Goal: Transaction & Acquisition: Purchase product/service

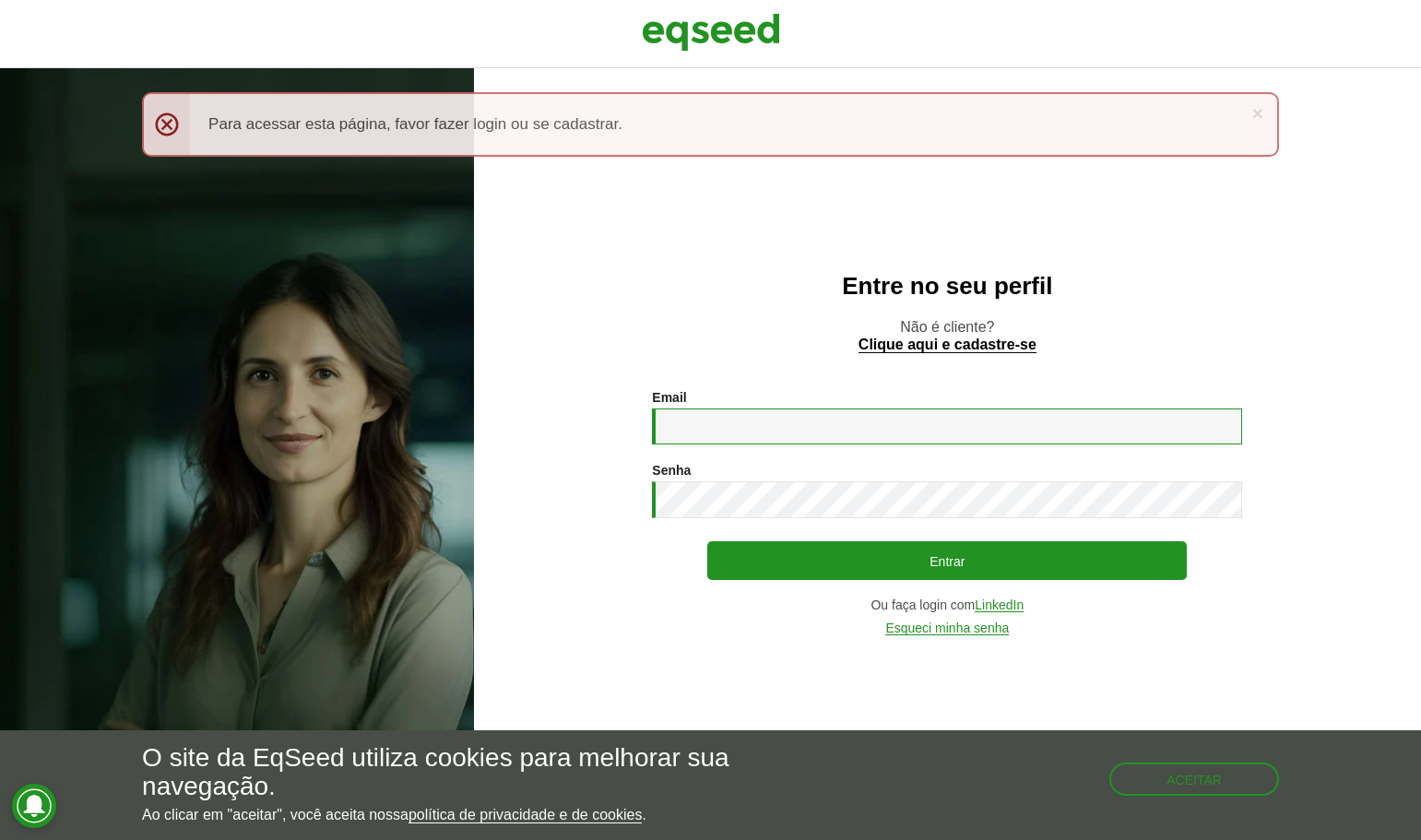
click at [688, 416] on input "Email *" at bounding box center [947, 426] width 590 height 36
type input "**********"
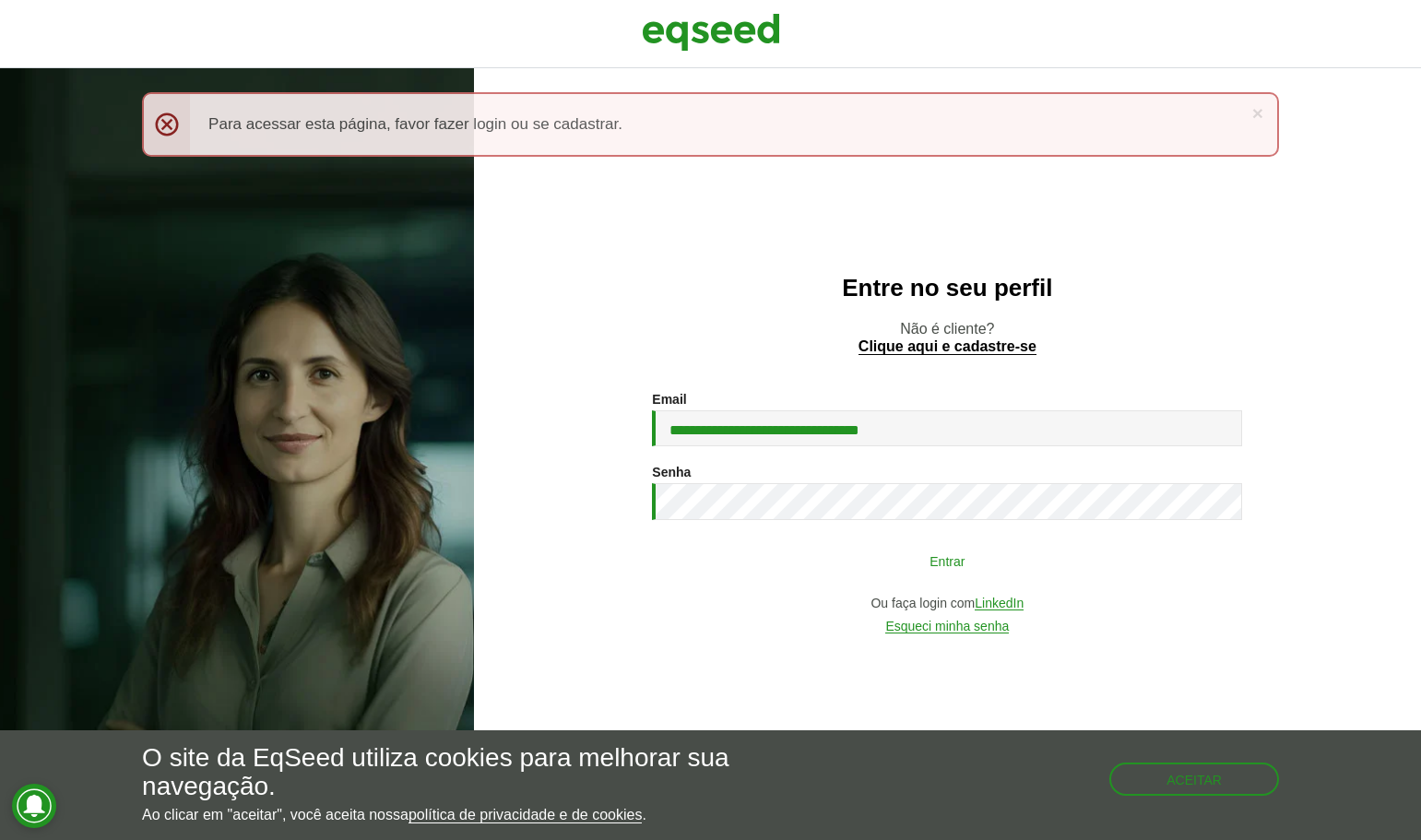
click at [933, 553] on button "Entrar" at bounding box center [947, 560] width 479 height 35
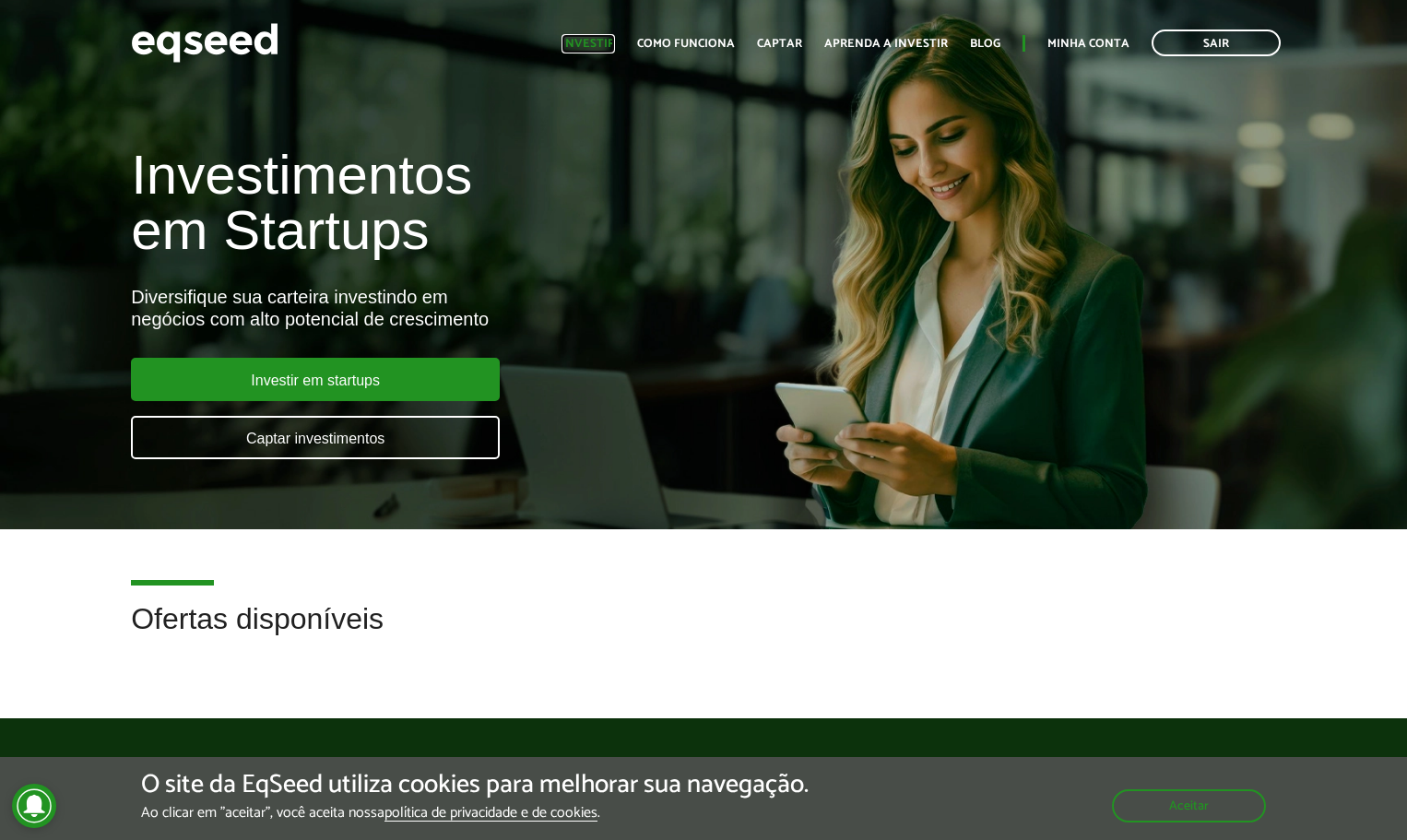
click at [596, 41] on link "Investir" at bounding box center [587, 44] width 53 height 12
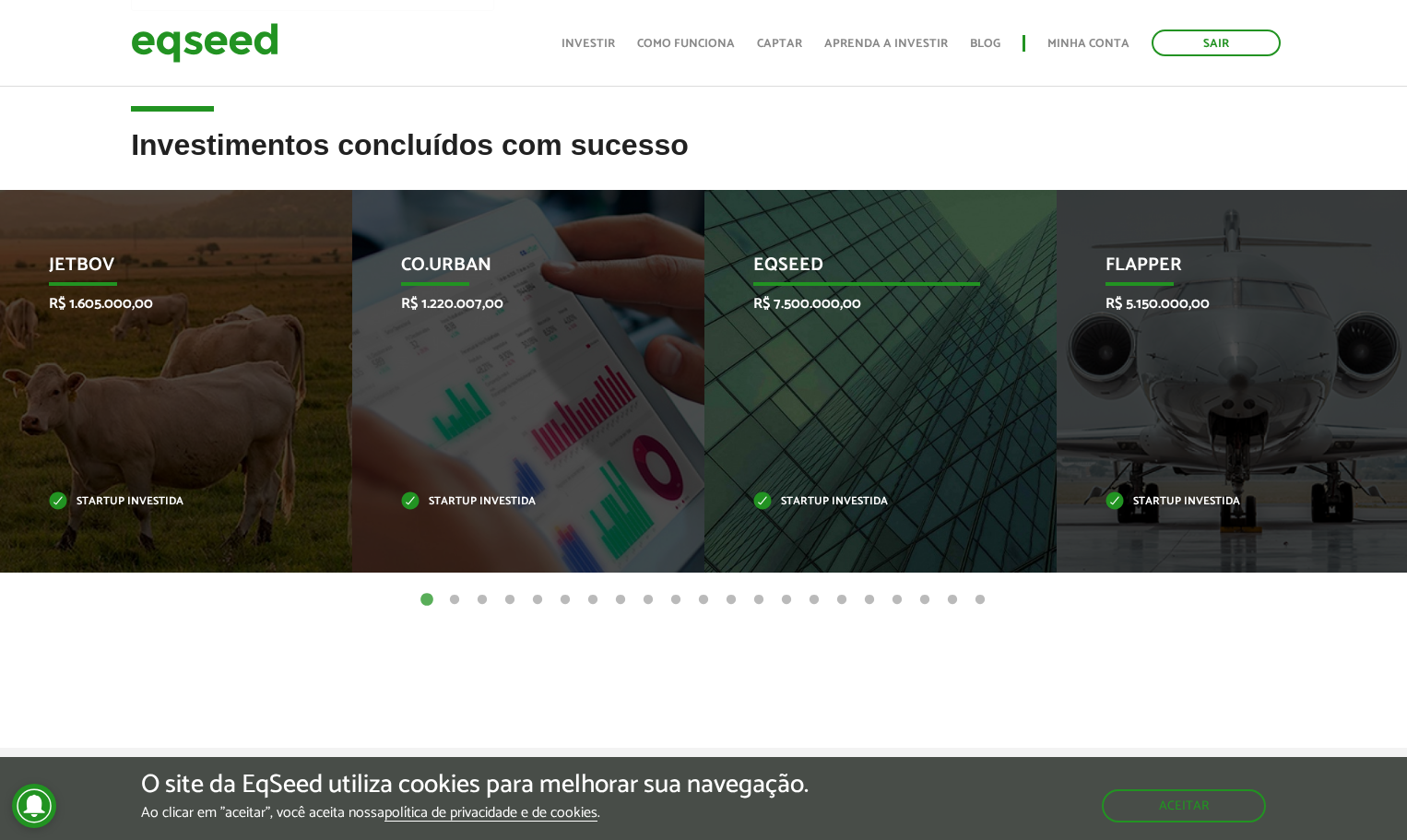
scroll to position [554, 0]
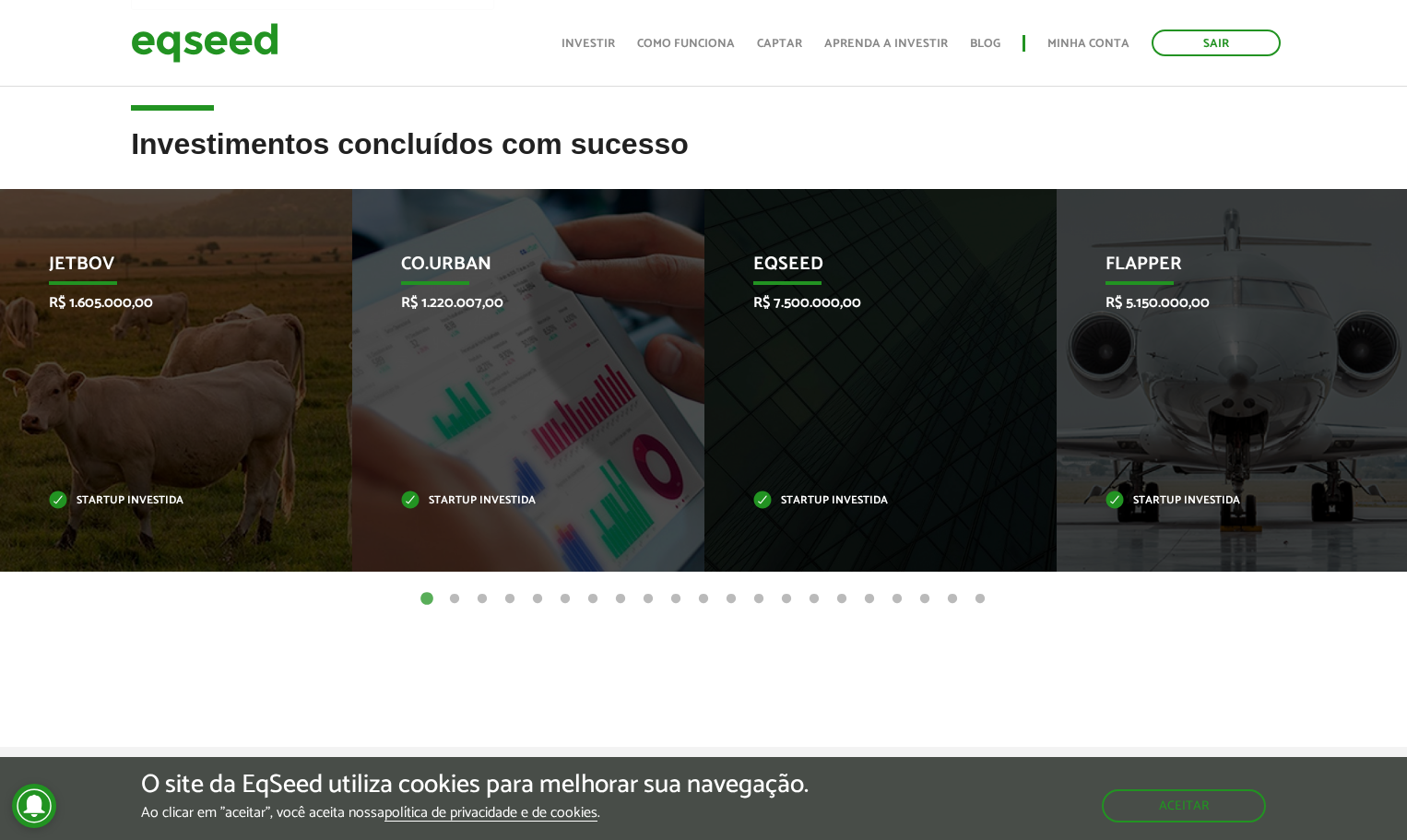
click at [457, 598] on button "2" at bounding box center [454, 599] width 18 height 18
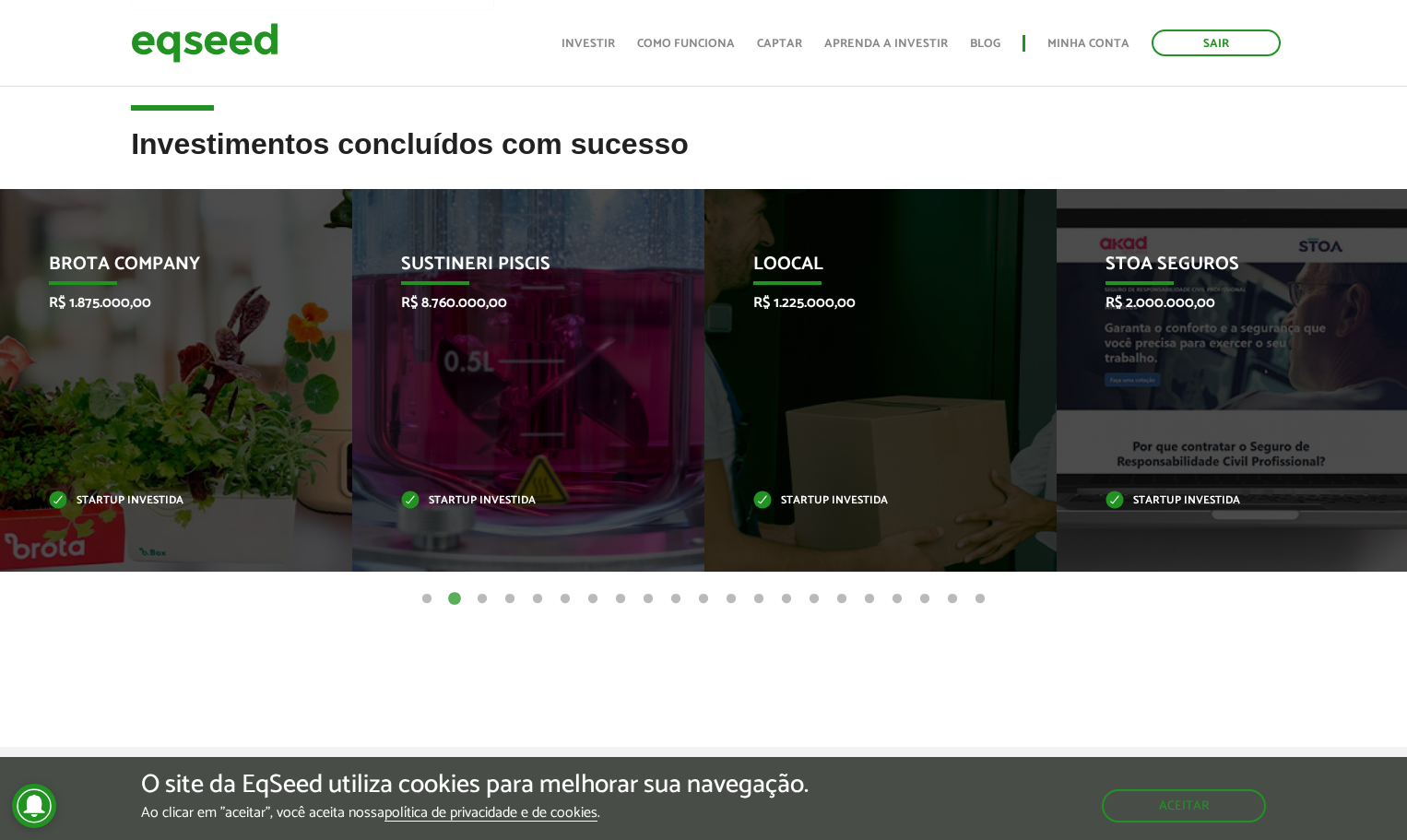
click at [482, 597] on button "3" at bounding box center [482, 599] width 18 height 18
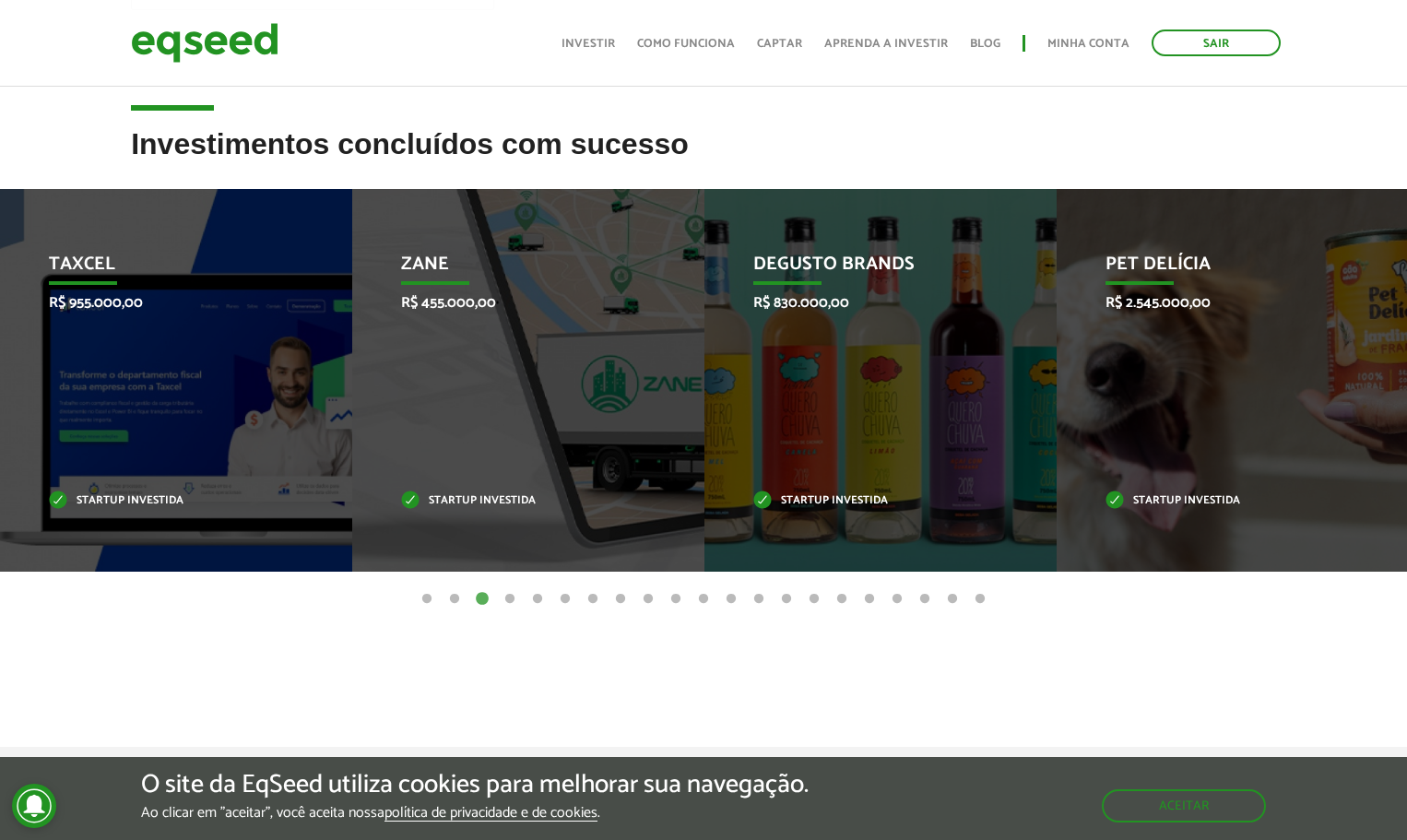
click at [509, 596] on button "4" at bounding box center [509, 599] width 18 height 18
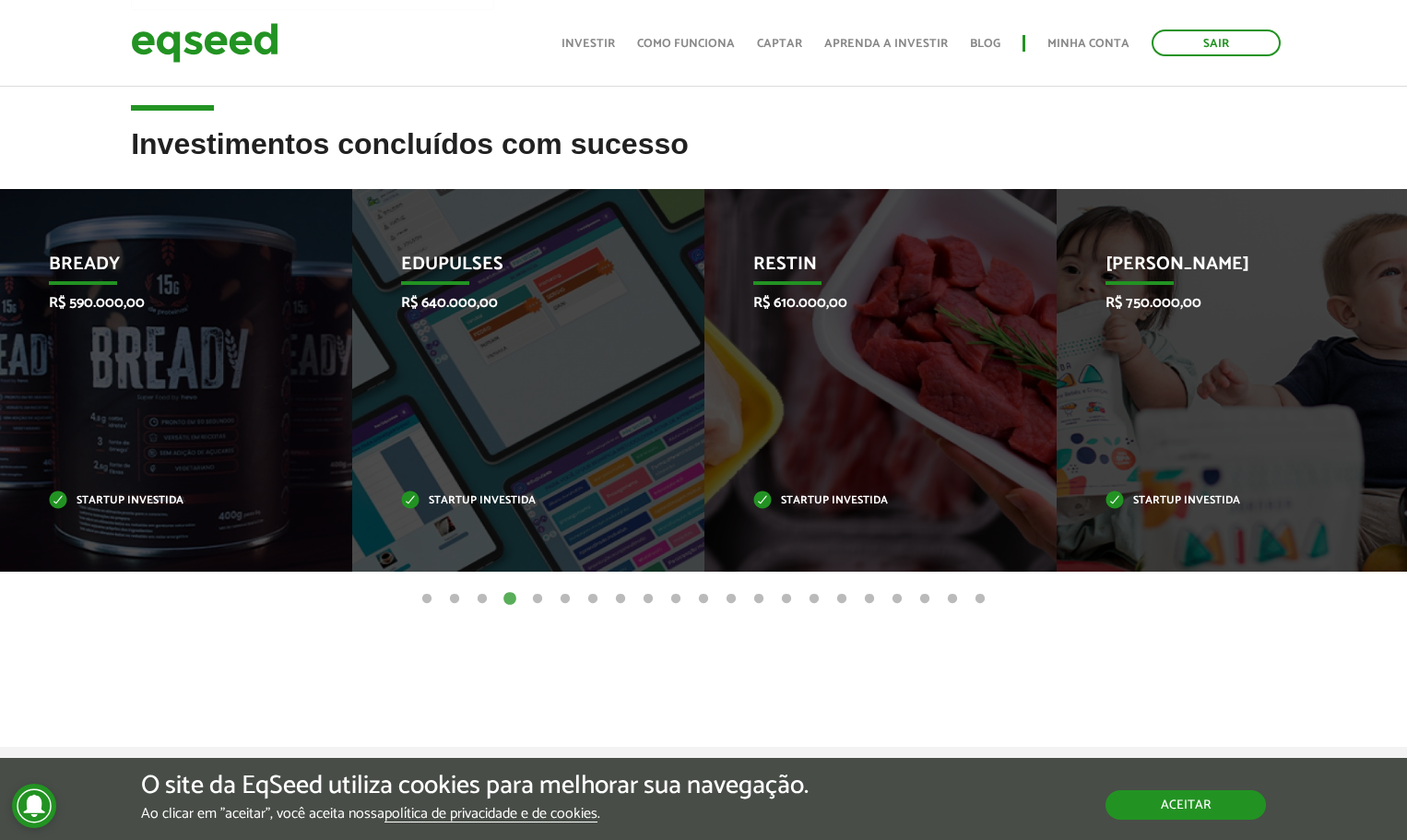
click at [1177, 805] on button "Aceitar" at bounding box center [1185, 804] width 161 height 29
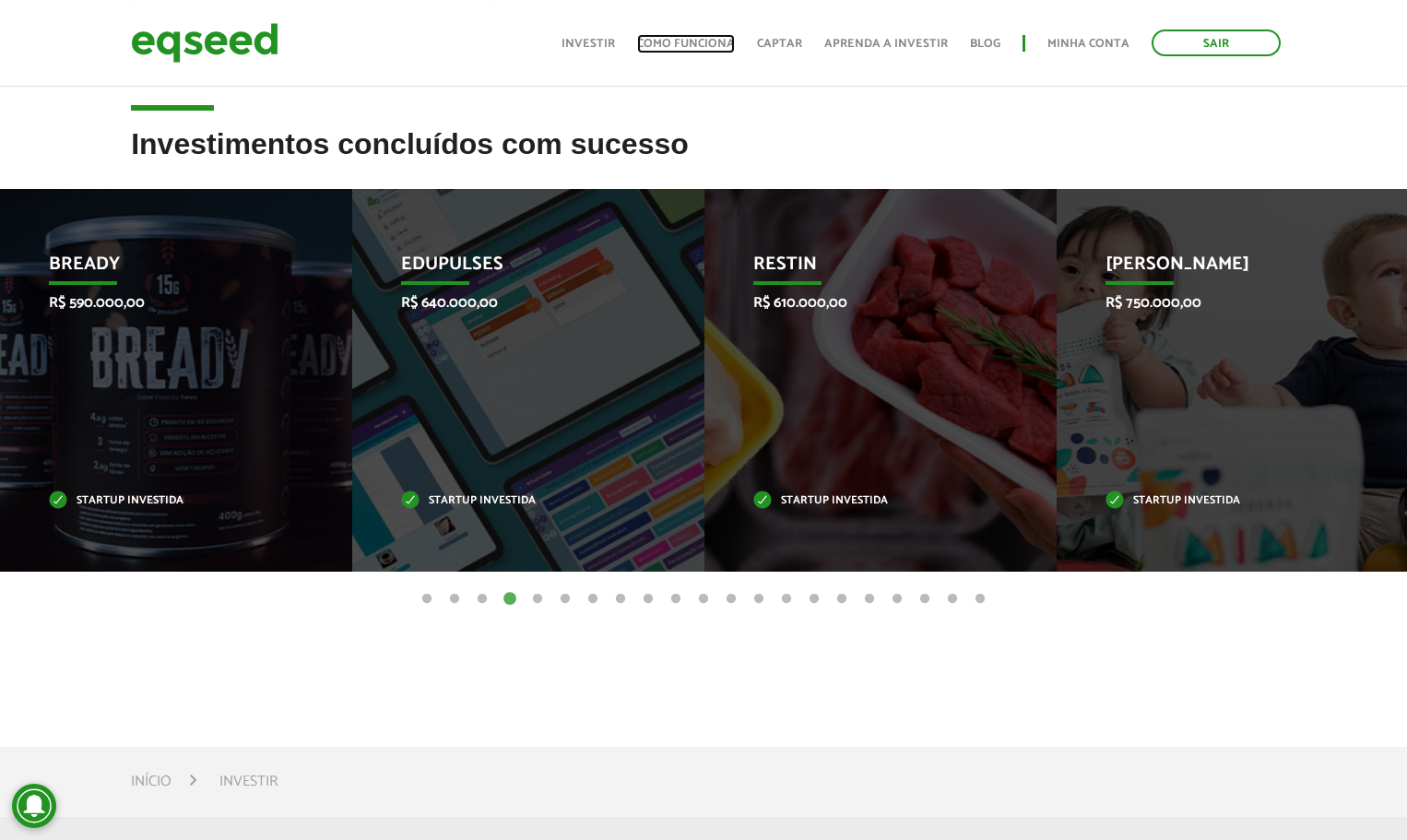
click at [693, 39] on link "Como funciona" at bounding box center [685, 44] width 98 height 12
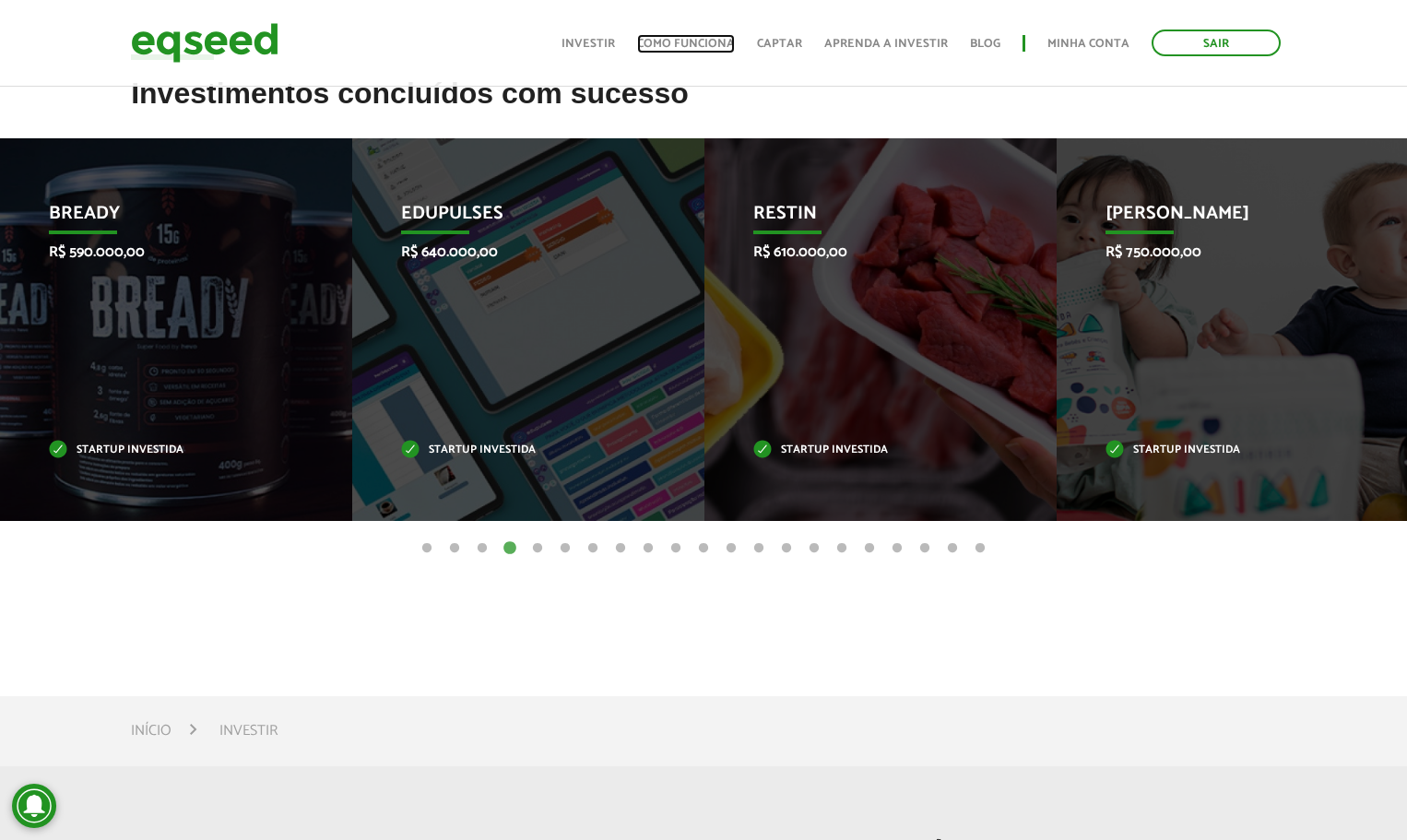
scroll to position [603, 0]
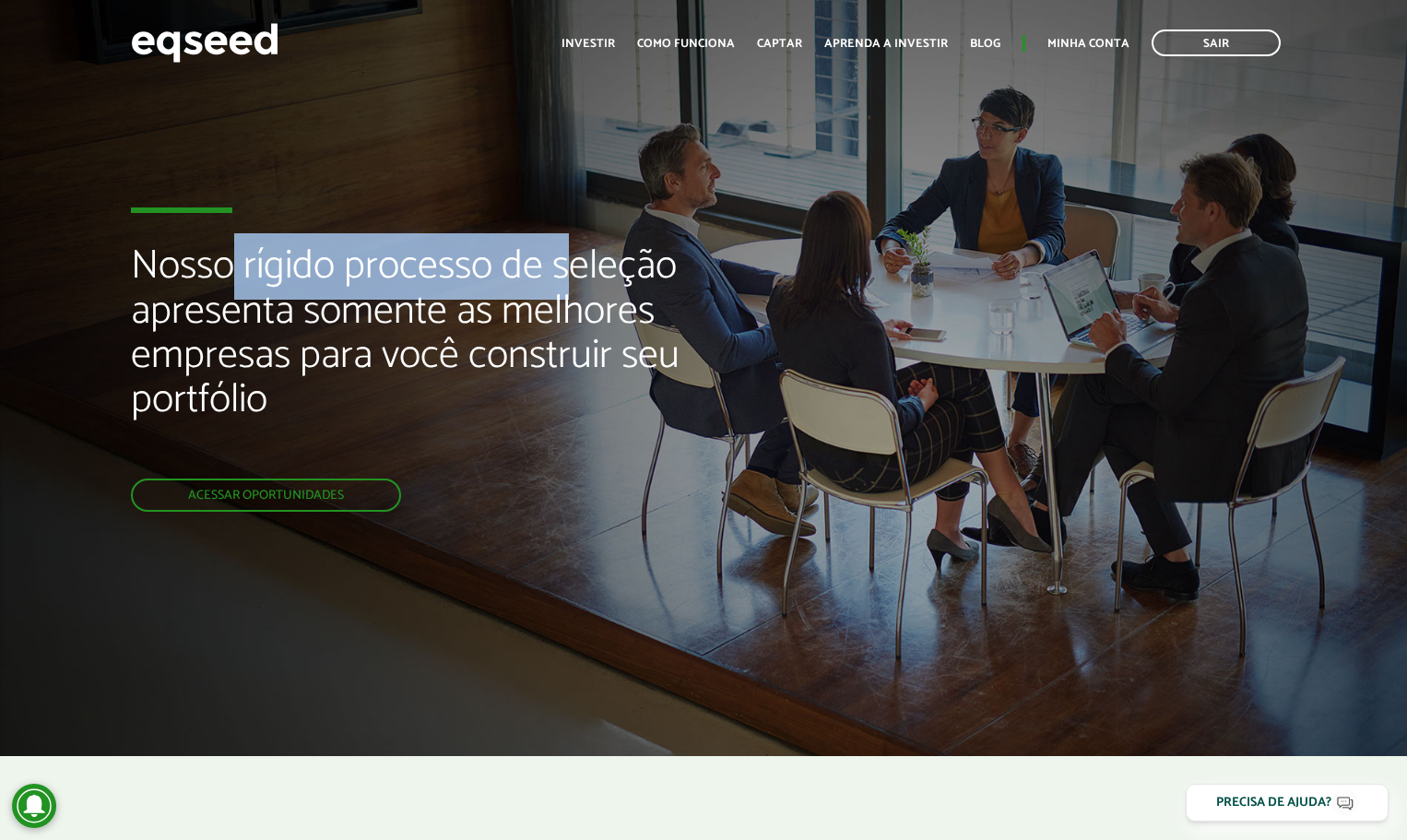
drag, startPoint x: 238, startPoint y: 264, endPoint x: 579, endPoint y: 247, distance: 341.4
click at [579, 247] on h2 "Nosso rígido processo de seleção apresenta somente as melhores empresas para vo…" at bounding box center [468, 361] width 675 height 234
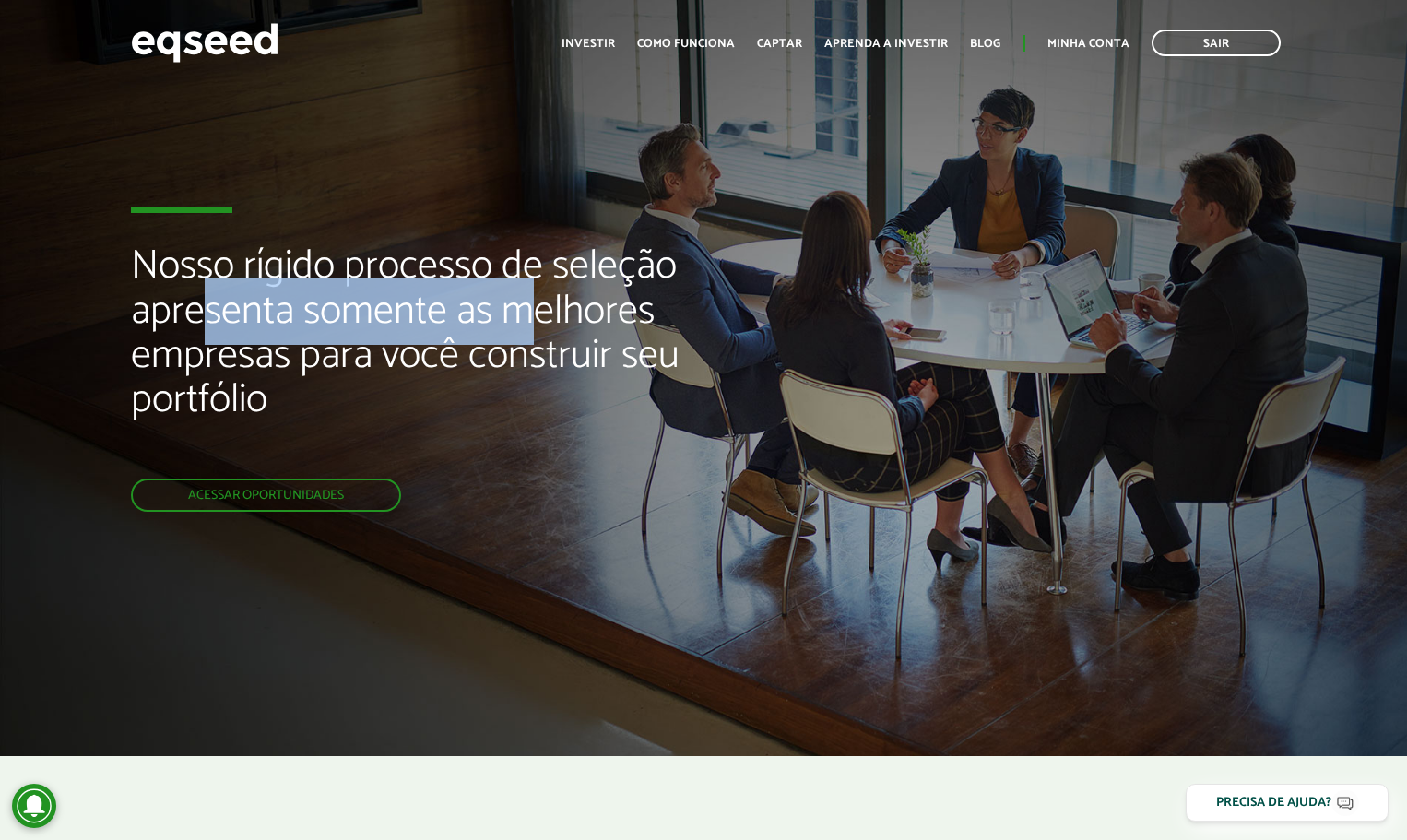
drag, startPoint x: 243, startPoint y: 317, endPoint x: 455, endPoint y: 340, distance: 213.2
click at [525, 320] on h2 "Nosso rígido processo de seleção apresenta somente as melhores empresas para vo…" at bounding box center [468, 361] width 675 height 234
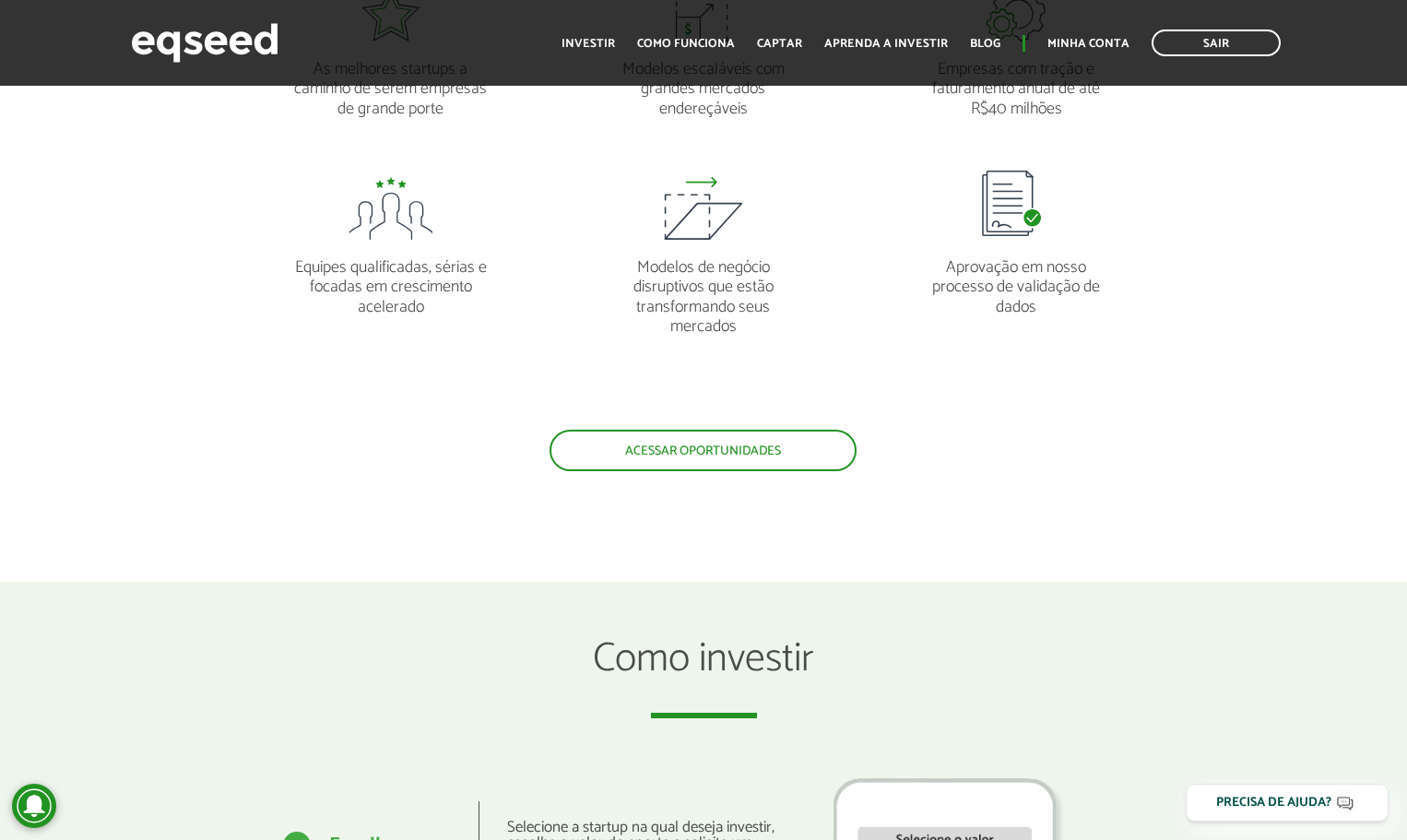
scroll to position [1801, 0]
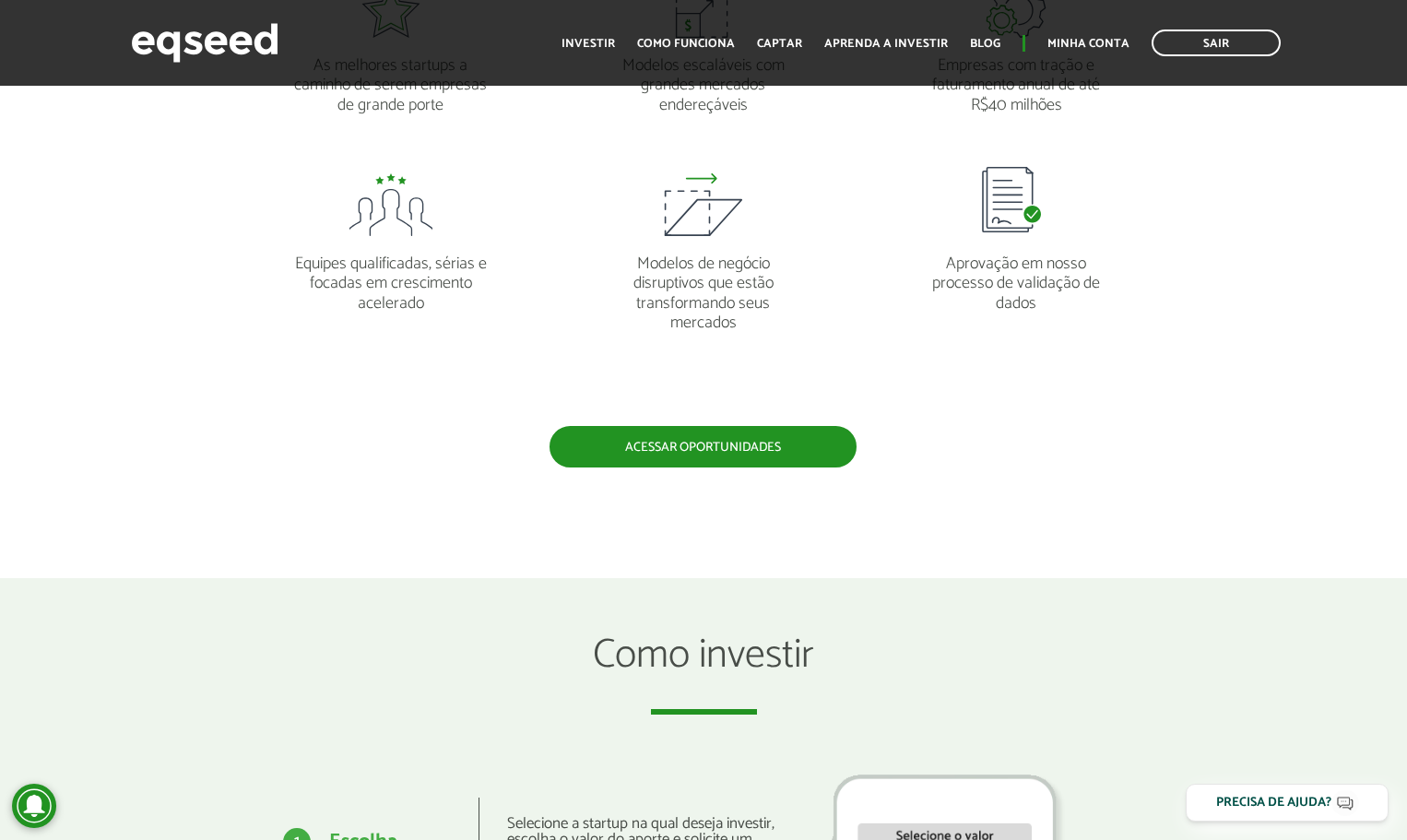
click at [706, 449] on link "Acessar oportunidades" at bounding box center [703, 446] width 307 height 42
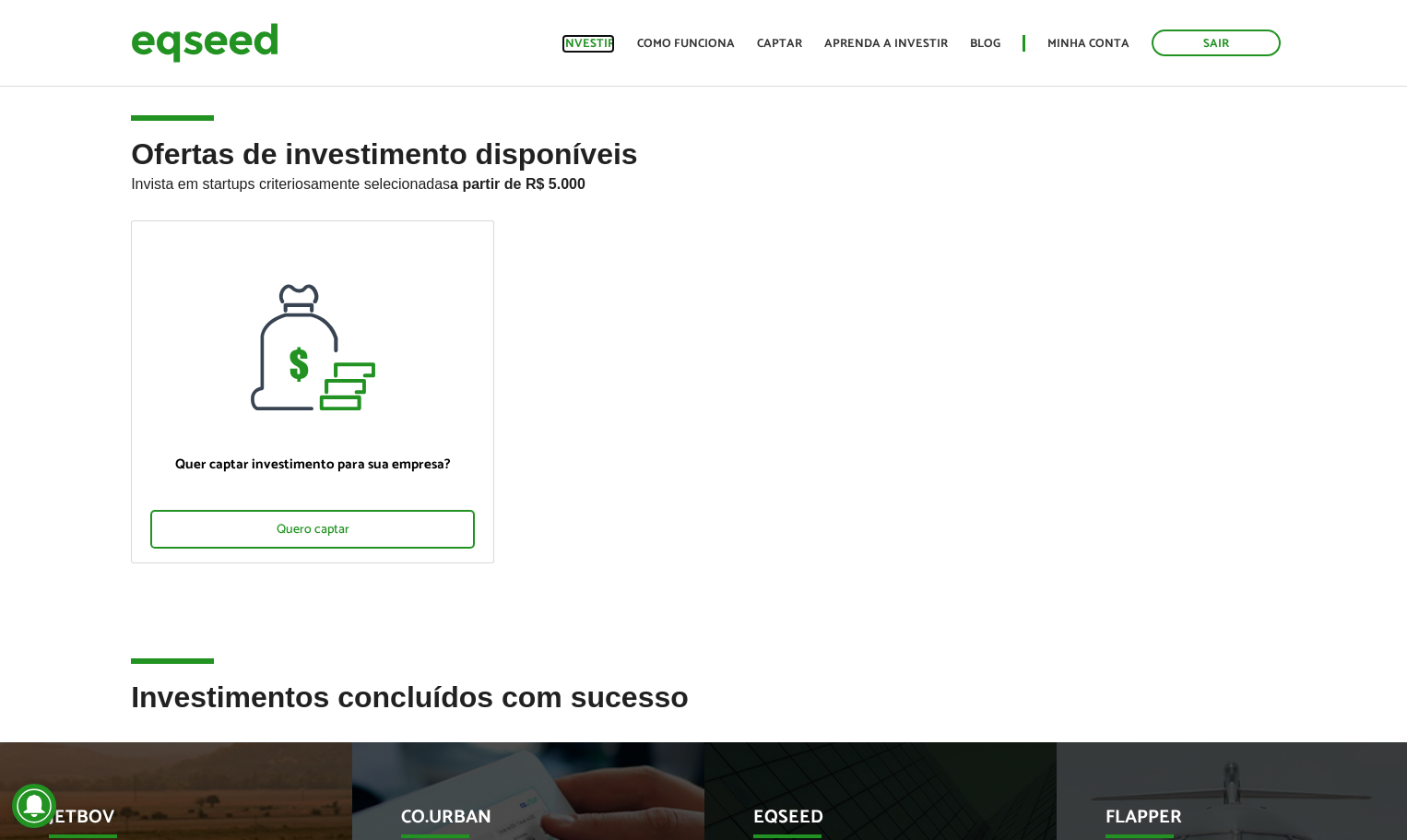
click at [611, 45] on link "Investir" at bounding box center [587, 44] width 53 height 12
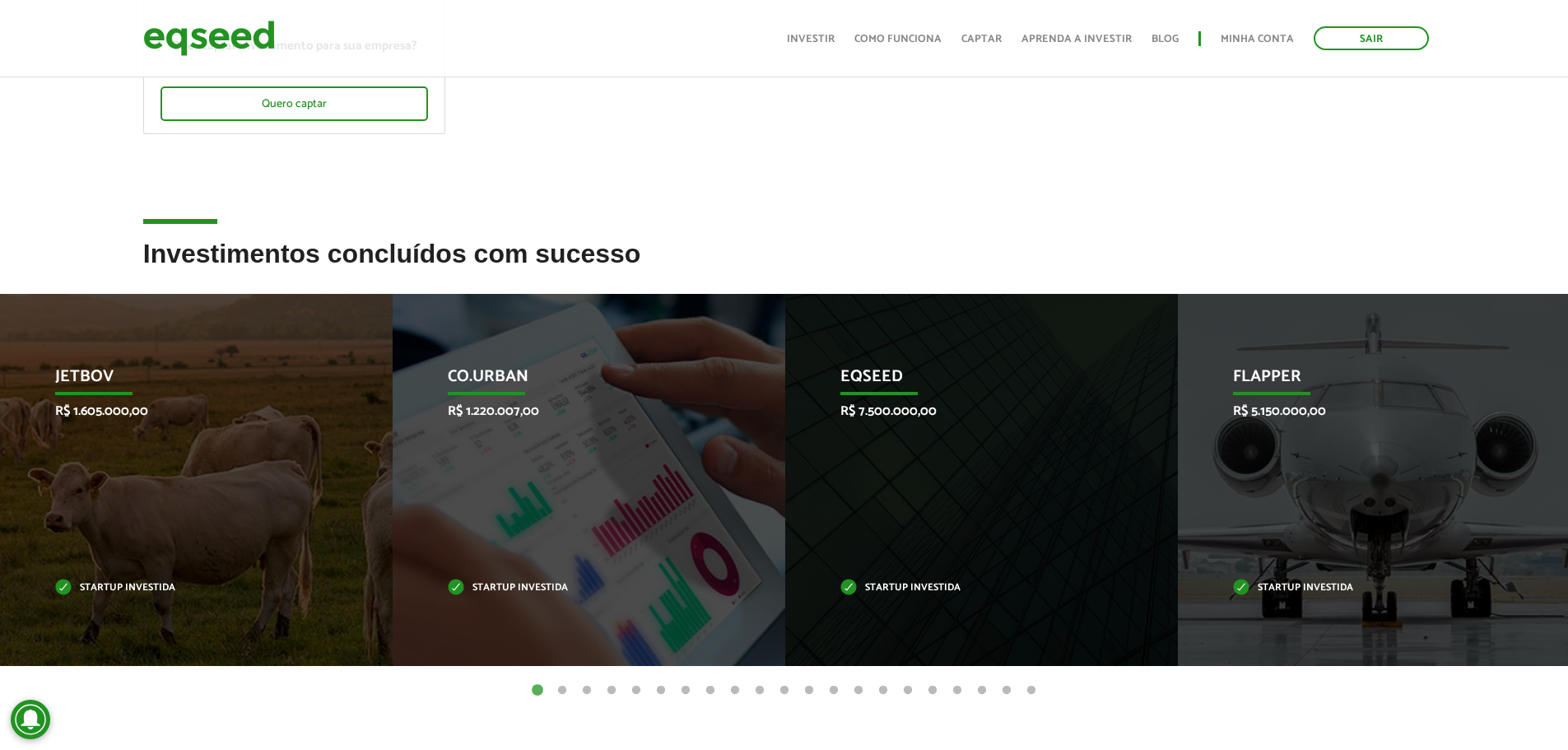
scroll to position [411, 0]
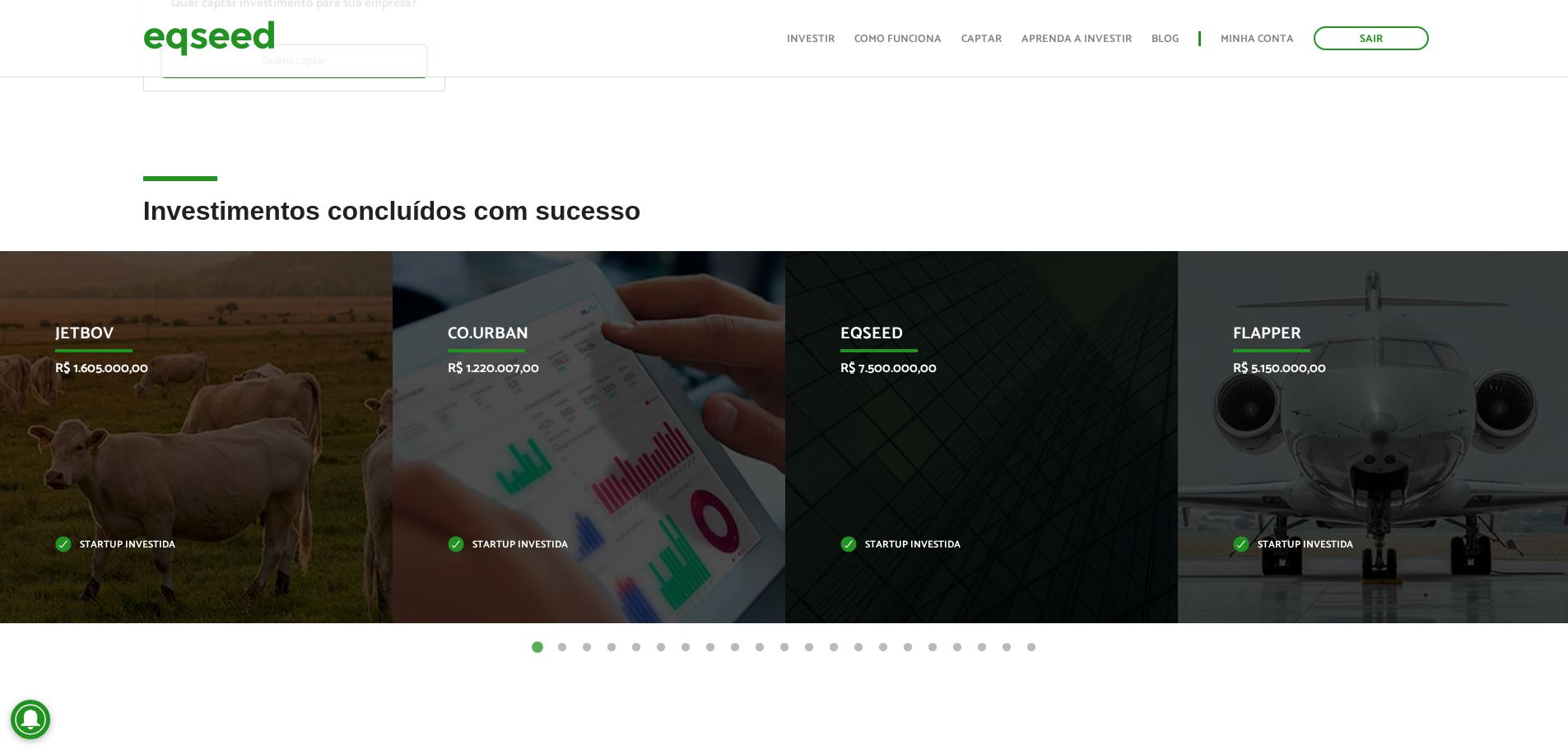
click at [1030, 651] on button "21" at bounding box center [1031, 647] width 16 height 16
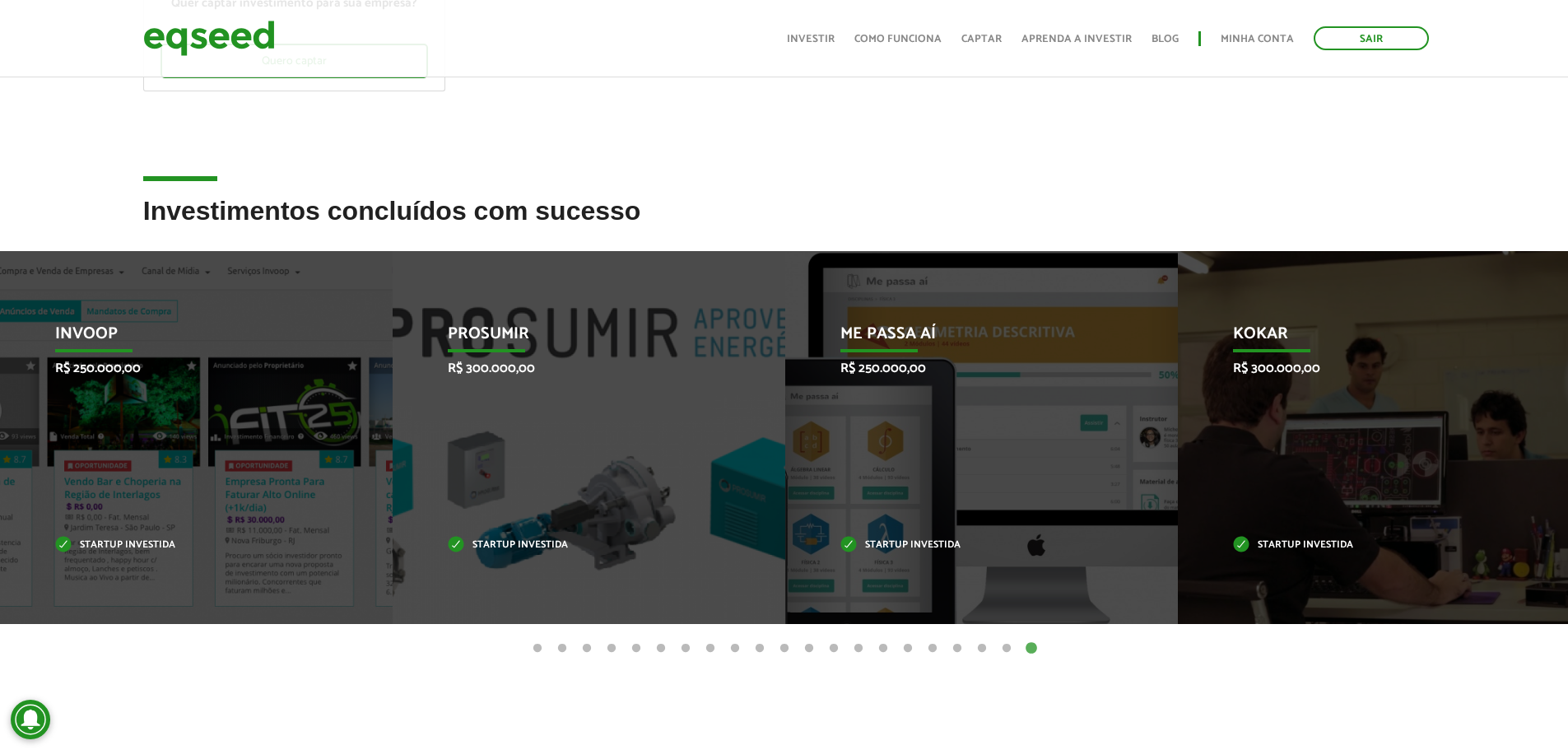
click at [1006, 650] on button "20" at bounding box center [1006, 648] width 16 height 16
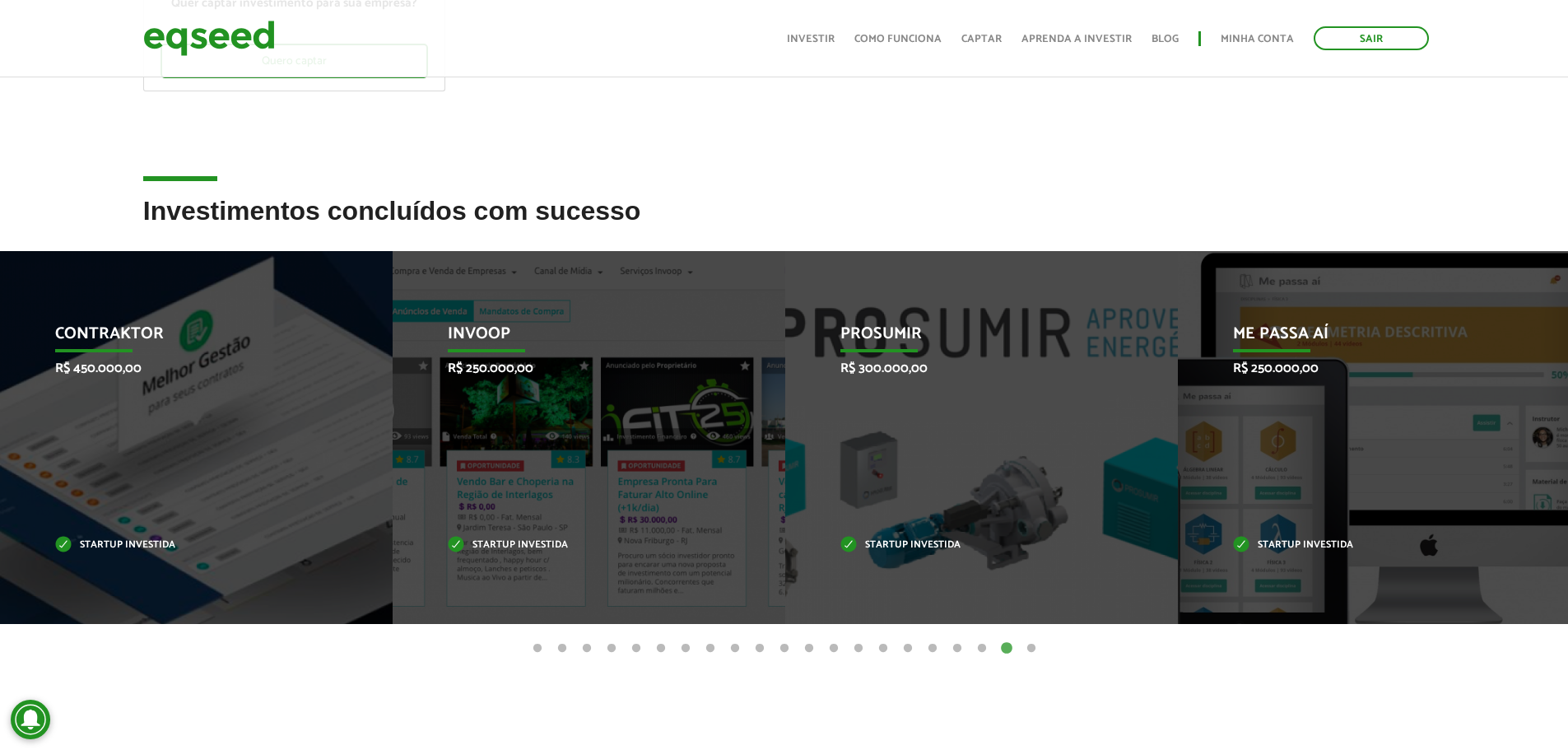
click at [986, 649] on button "19" at bounding box center [981, 648] width 16 height 16
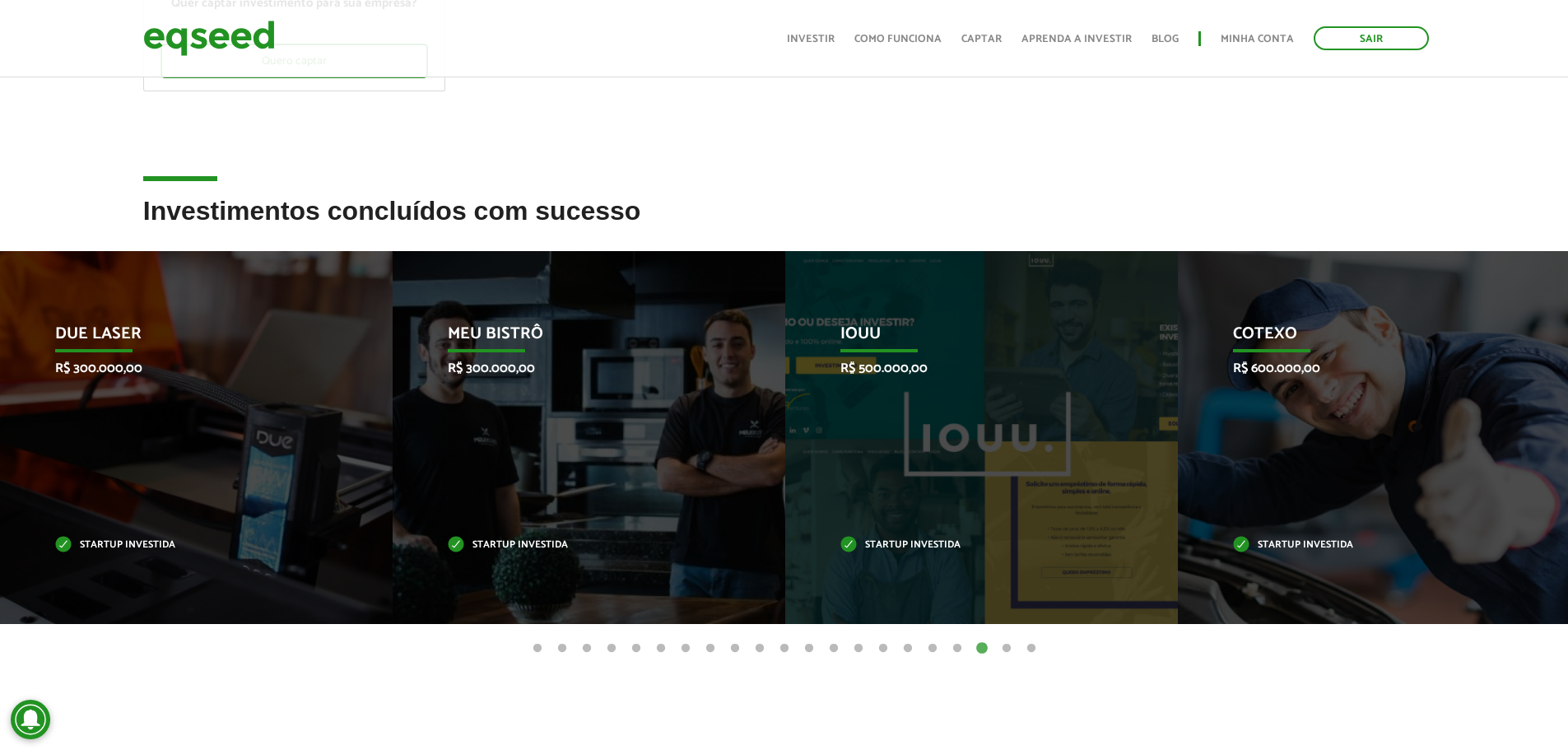
click at [957, 648] on button "18" at bounding box center [956, 648] width 16 height 16
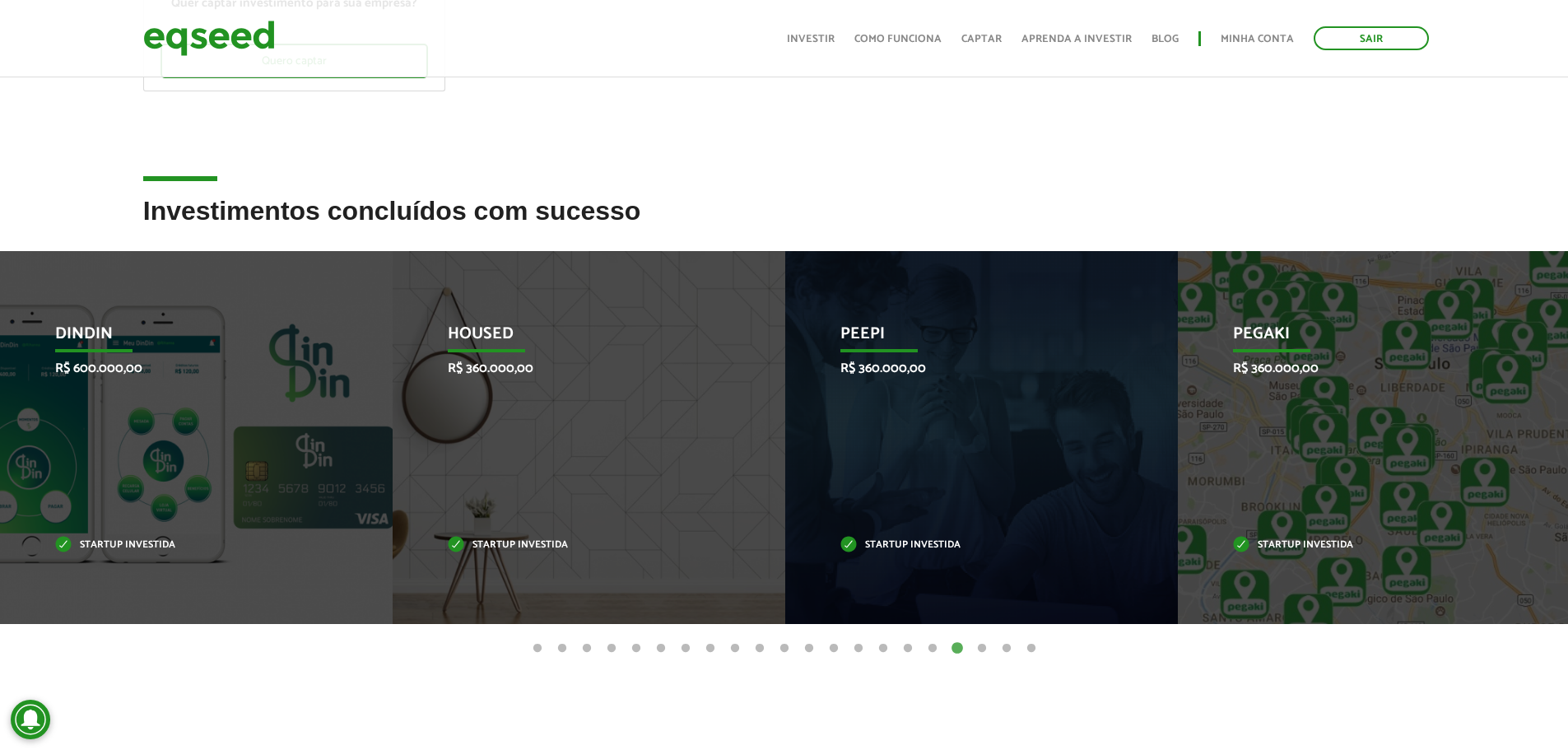
click at [932, 646] on button "17" at bounding box center [932, 648] width 16 height 16
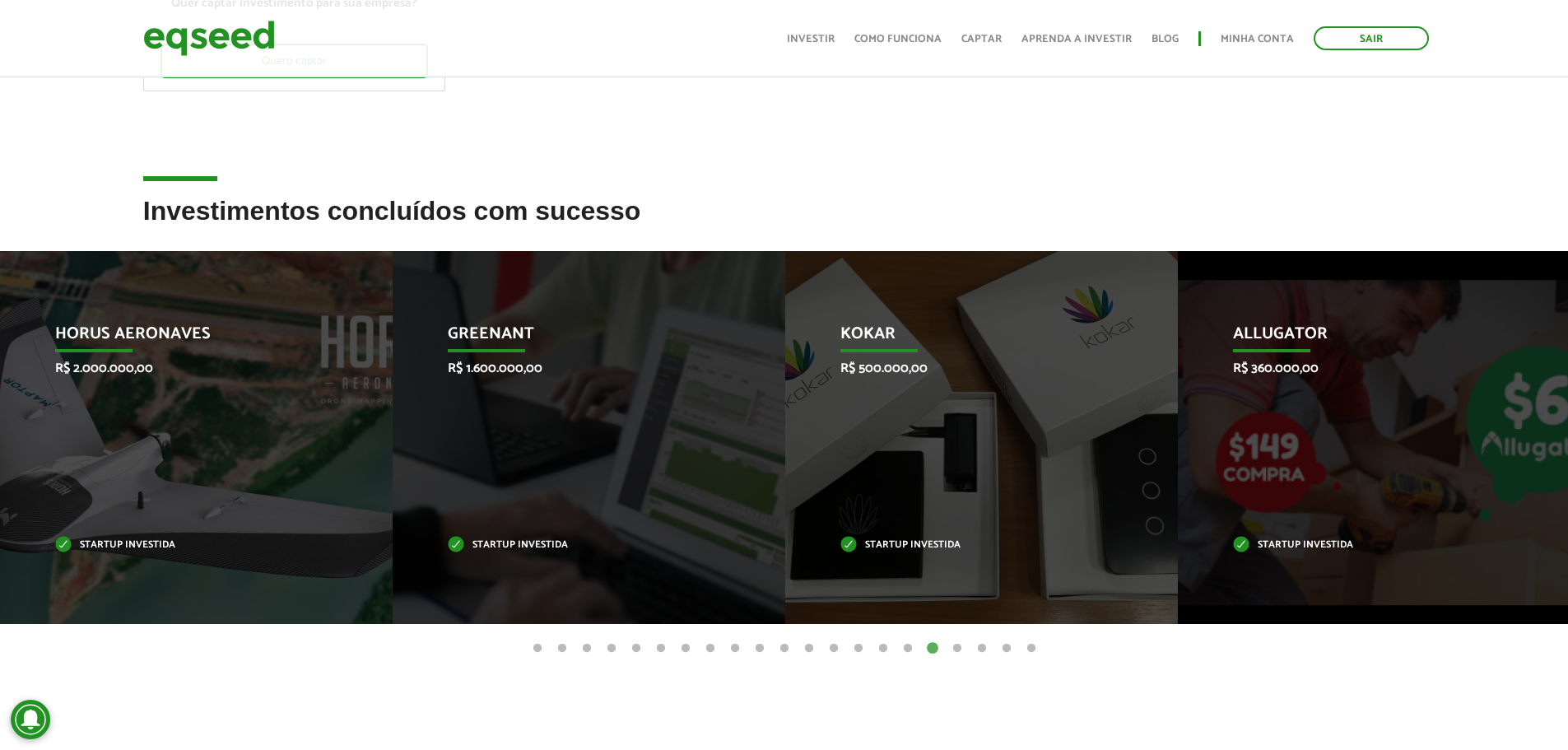
click at [910, 646] on button "16" at bounding box center [907, 648] width 16 height 16
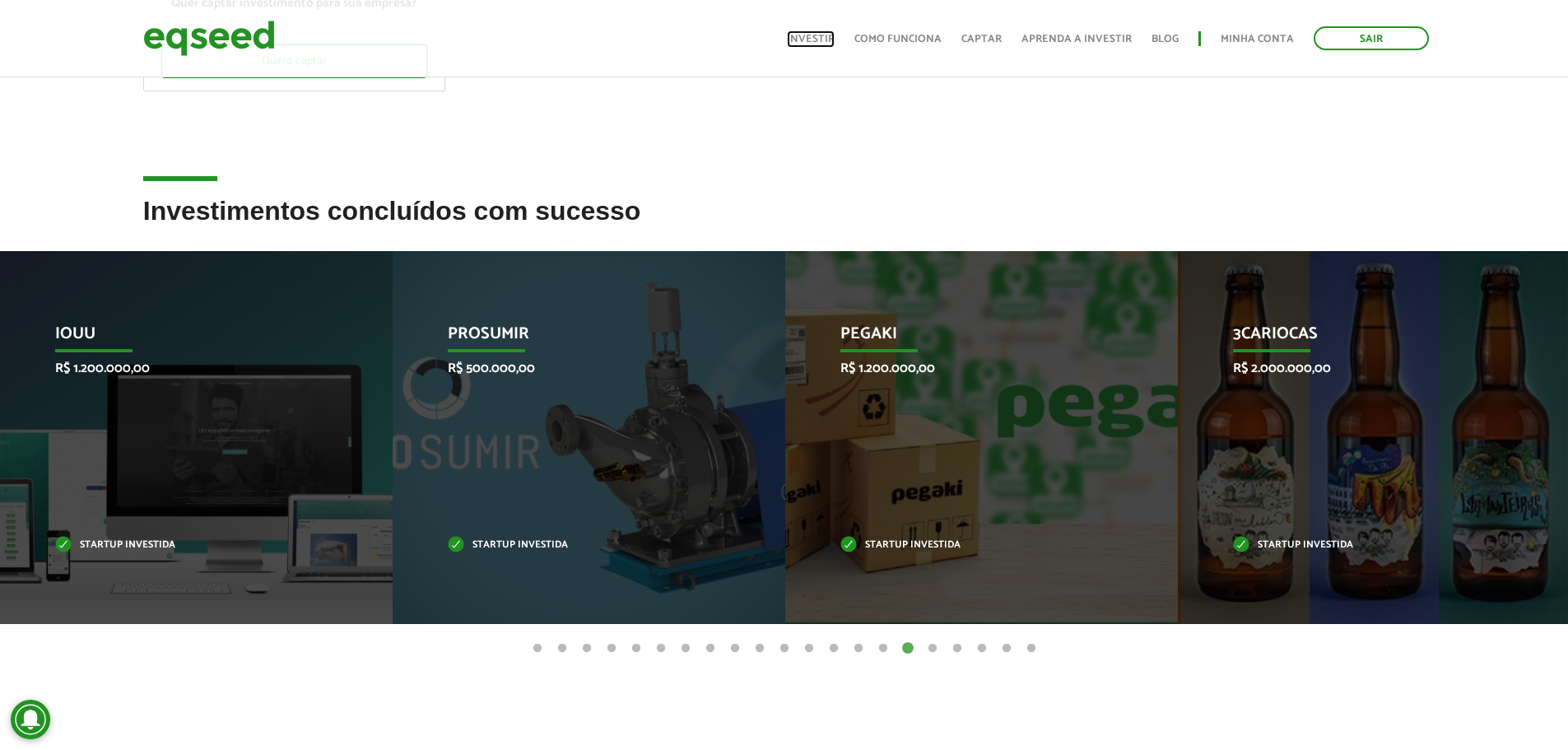
click at [822, 38] on link "Investir" at bounding box center [810, 39] width 48 height 10
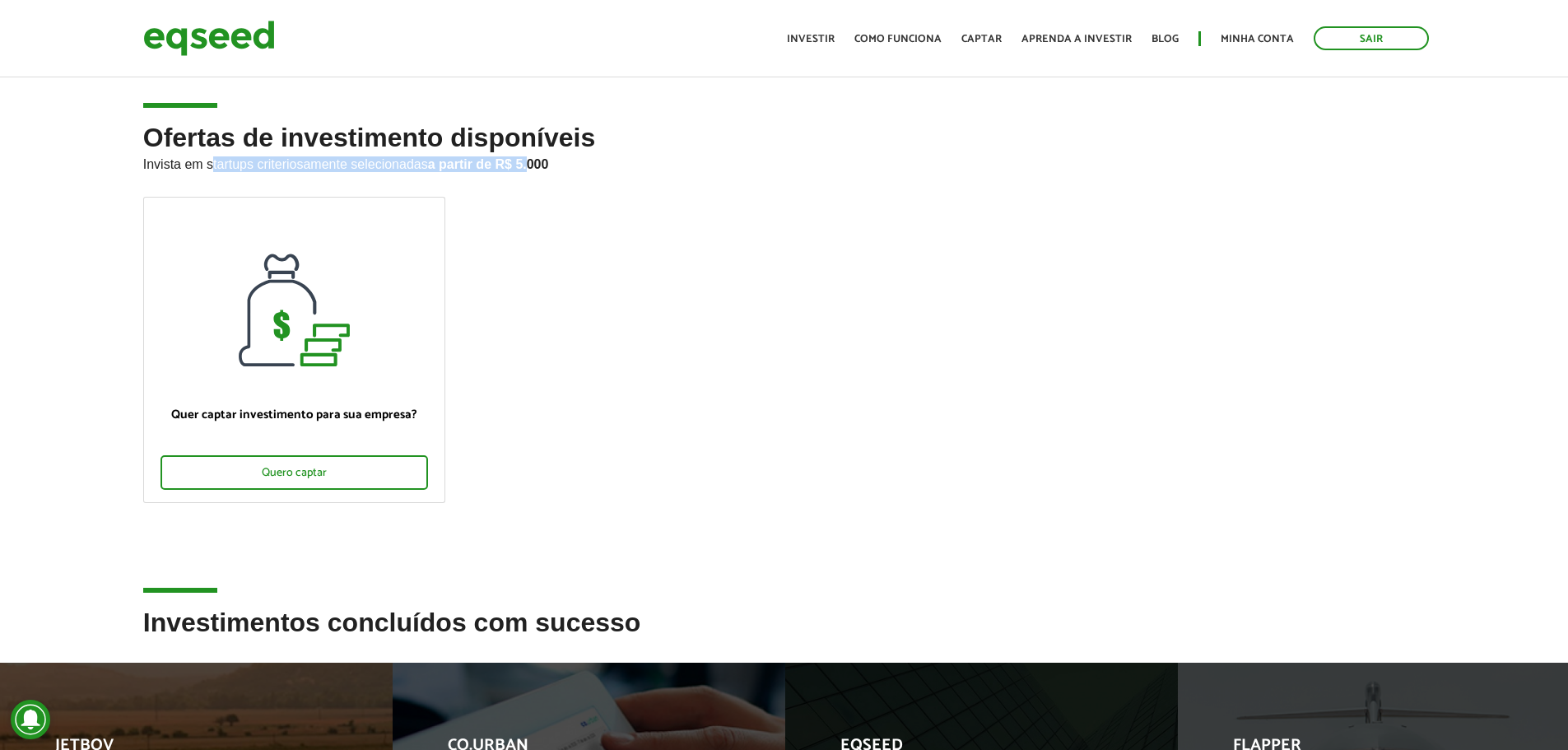
drag, startPoint x: 213, startPoint y: 163, endPoint x: 529, endPoint y: 168, distance: 316.0
click at [529, 168] on p "Invista em startups criteriosamente selecionadas a partir de R$ 5.000" at bounding box center [784, 162] width 1282 height 20
click at [1252, 38] on link "Minha conta" at bounding box center [1257, 39] width 73 height 10
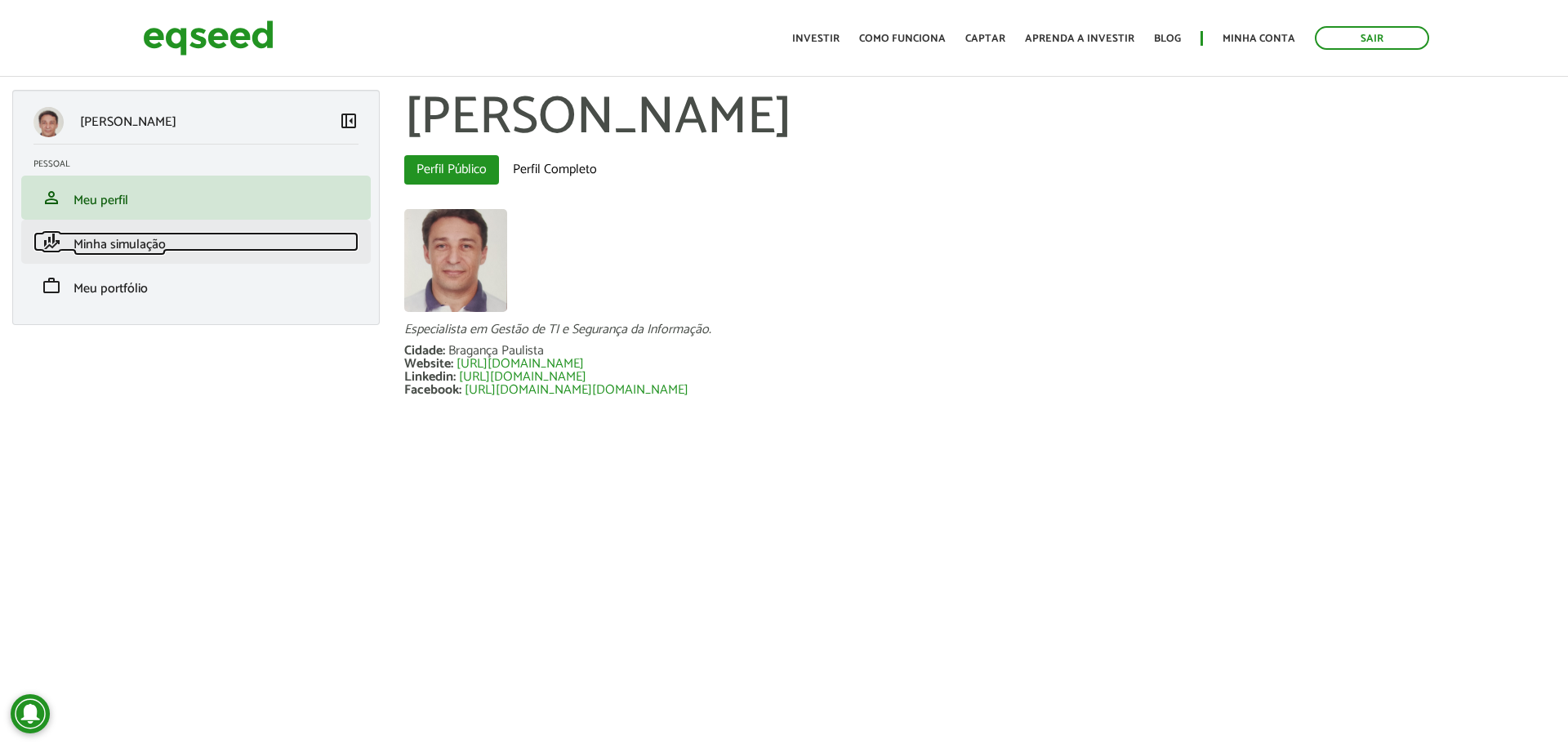
click at [93, 243] on span "Minha simulação" at bounding box center [120, 244] width 93 height 22
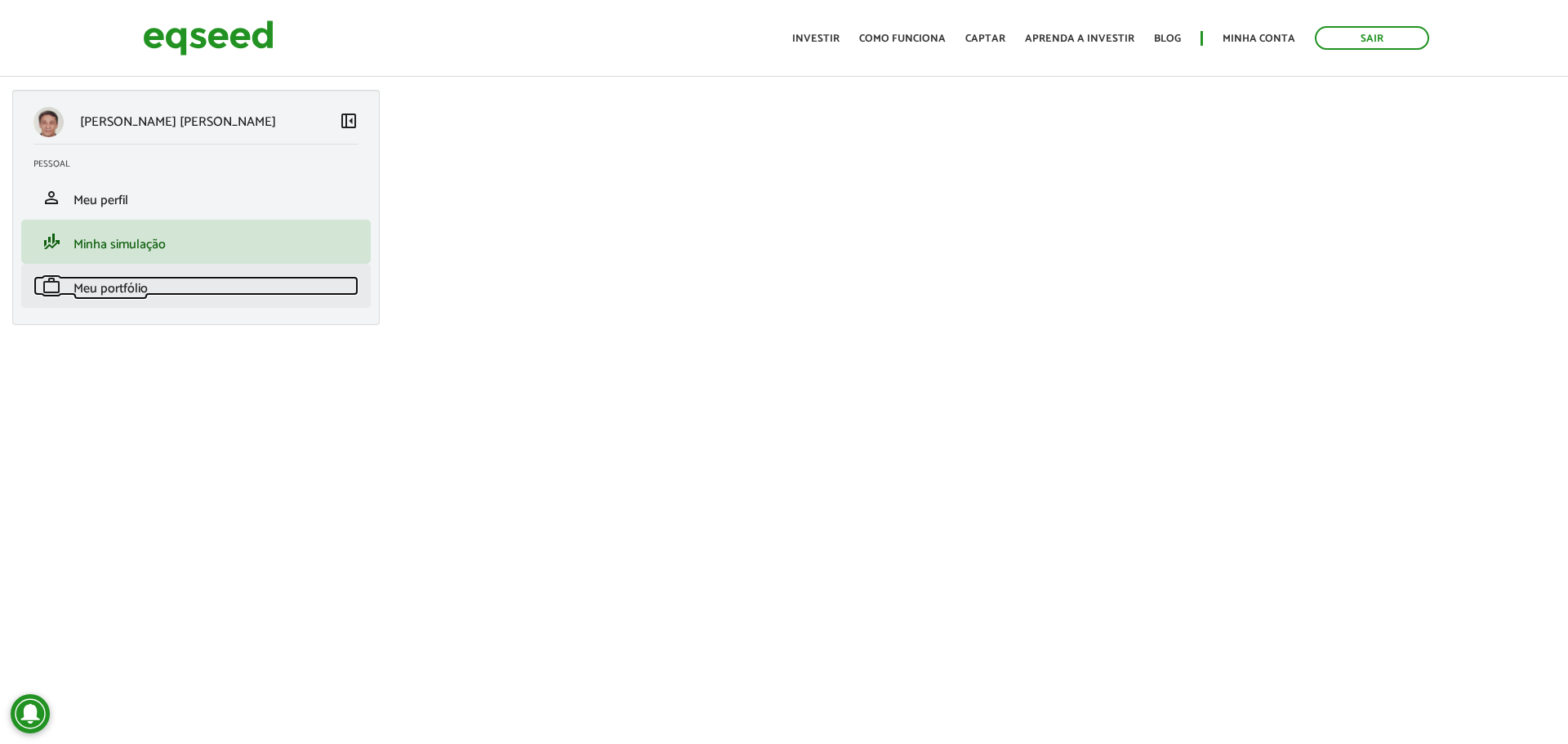
click at [110, 291] on span "Meu portfólio" at bounding box center [111, 289] width 75 height 22
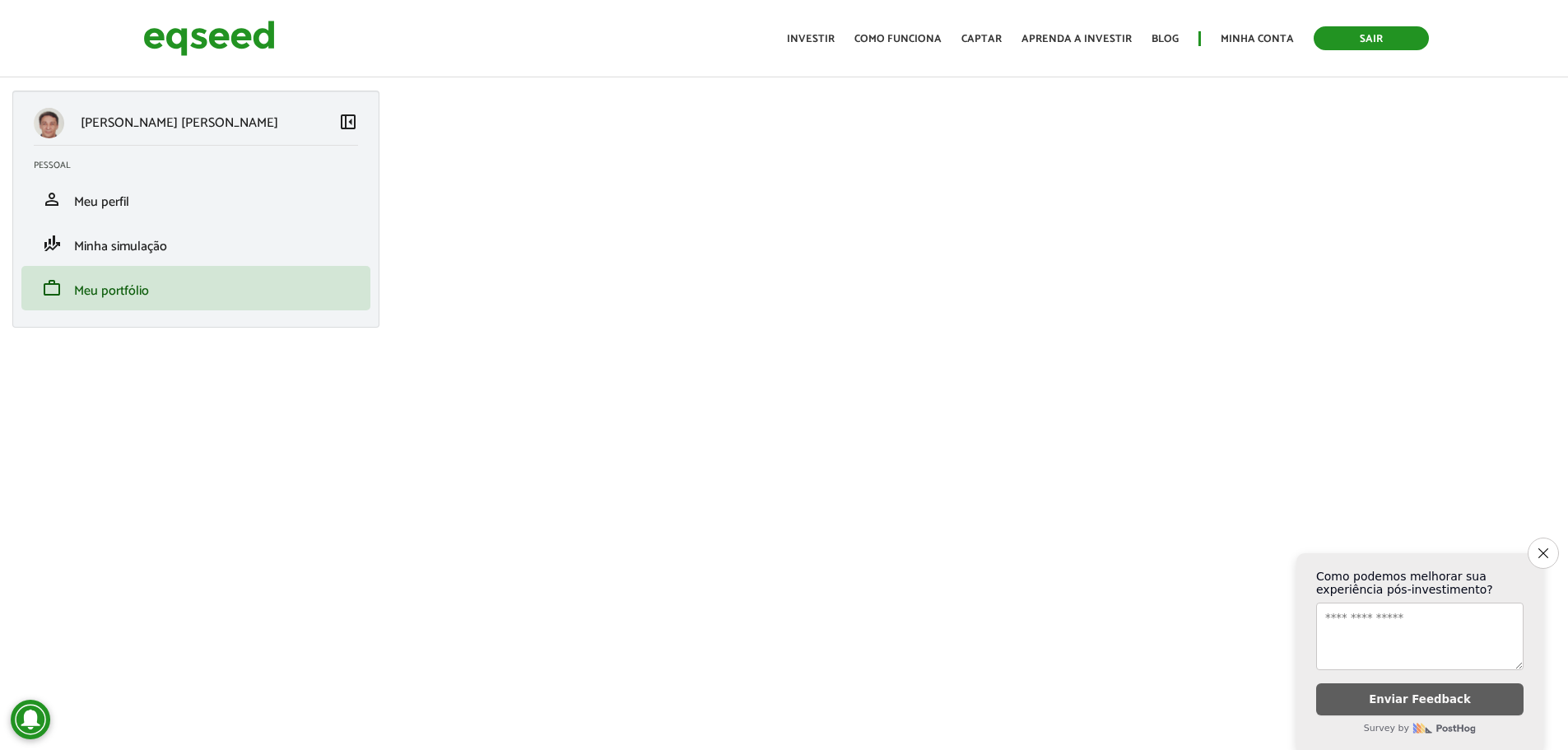
click at [1369, 34] on link "Sair" at bounding box center [1370, 38] width 115 height 24
